Goal: Check status: Check status

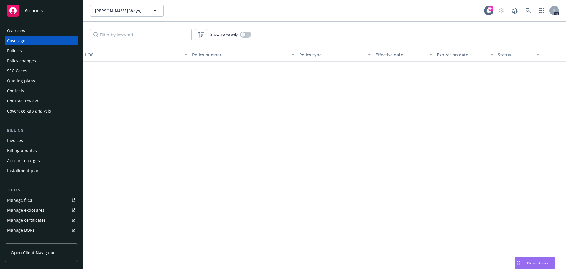
scroll to position [477, 0]
